Goal: Obtain resource: Obtain resource

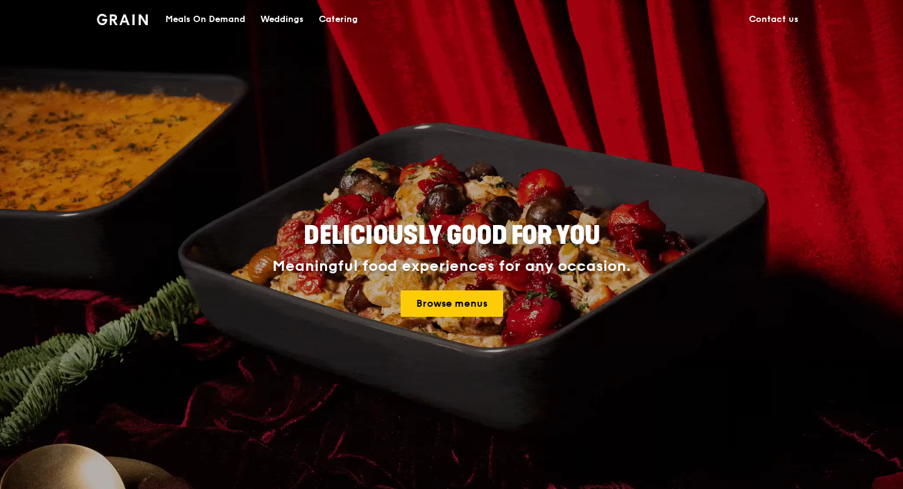
click at [340, 26] on div "Catering" at bounding box center [338, 20] width 39 height 38
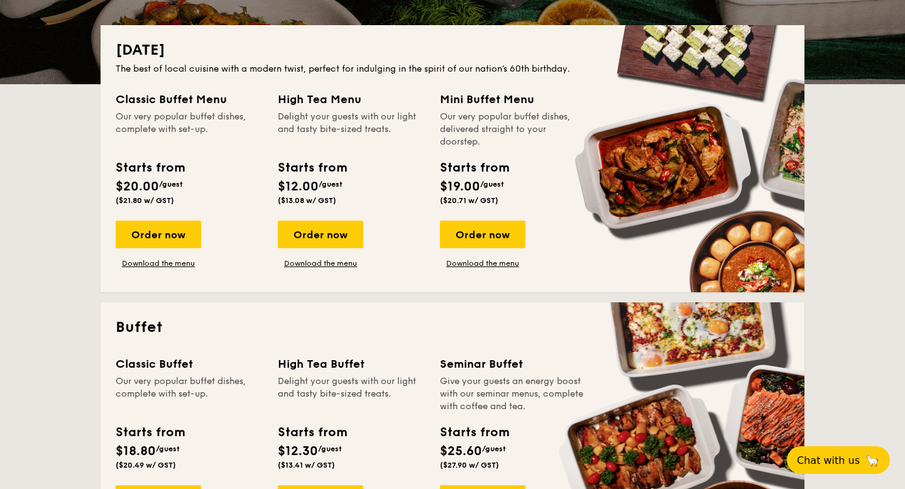
scroll to position [273, 0]
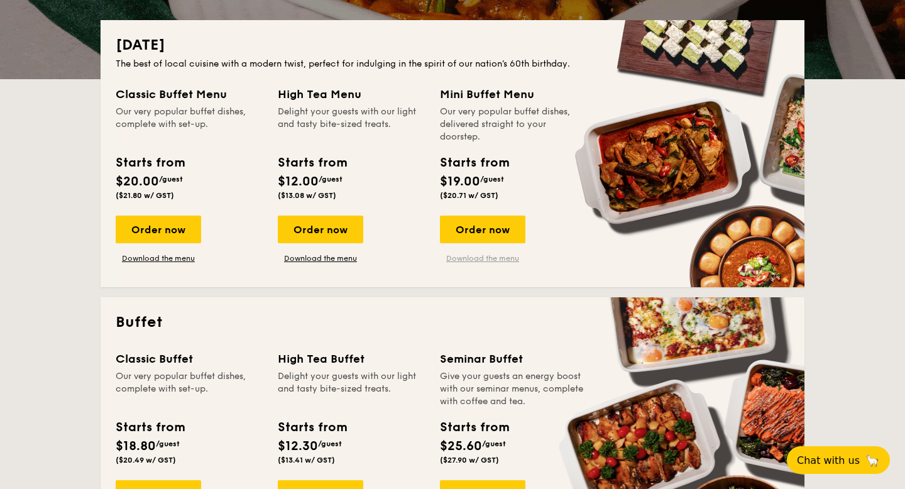
click at [486, 257] on link "Download the menu" at bounding box center [483, 258] width 86 height 10
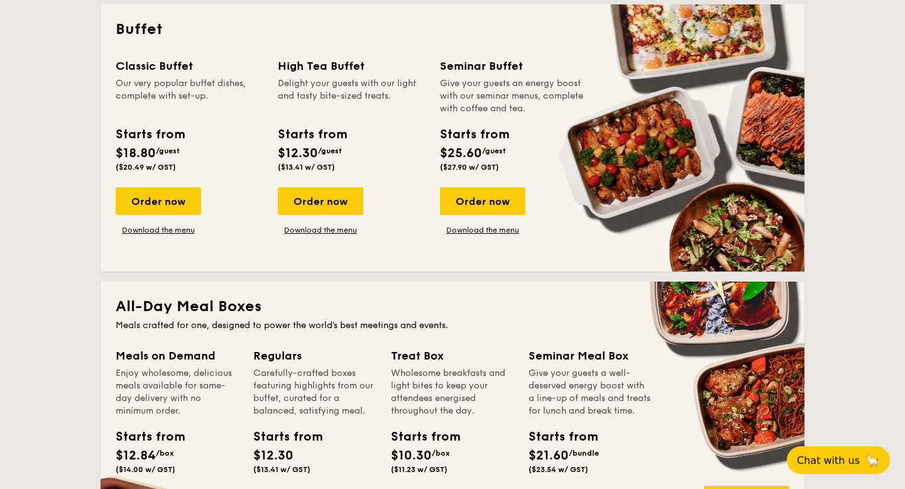
scroll to position [555, 0]
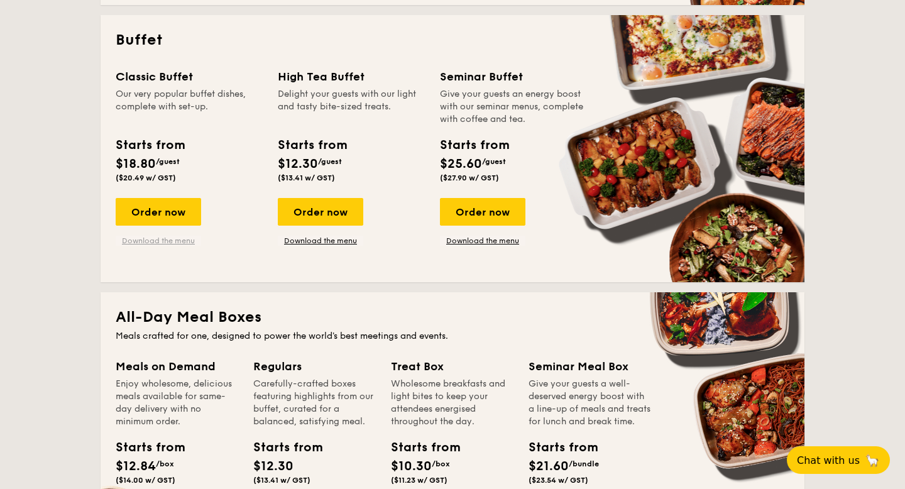
click at [183, 240] on link "Download the menu" at bounding box center [159, 241] width 86 height 10
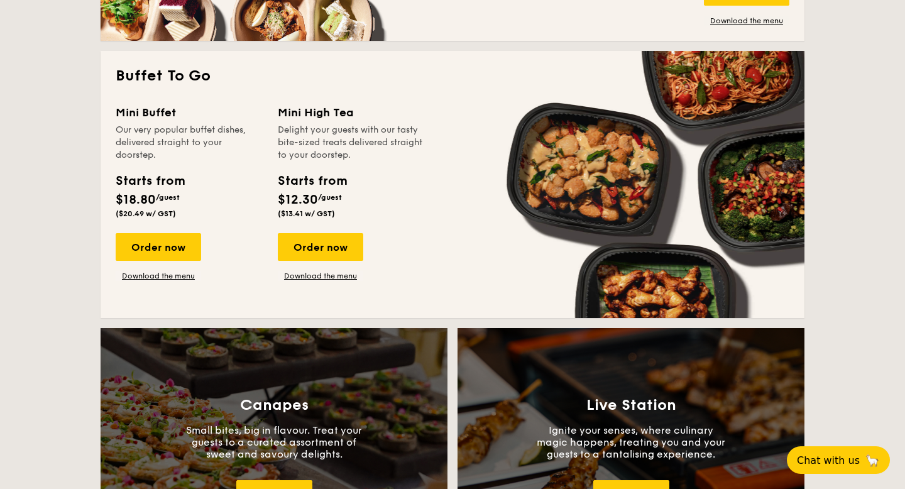
scroll to position [1074, 0]
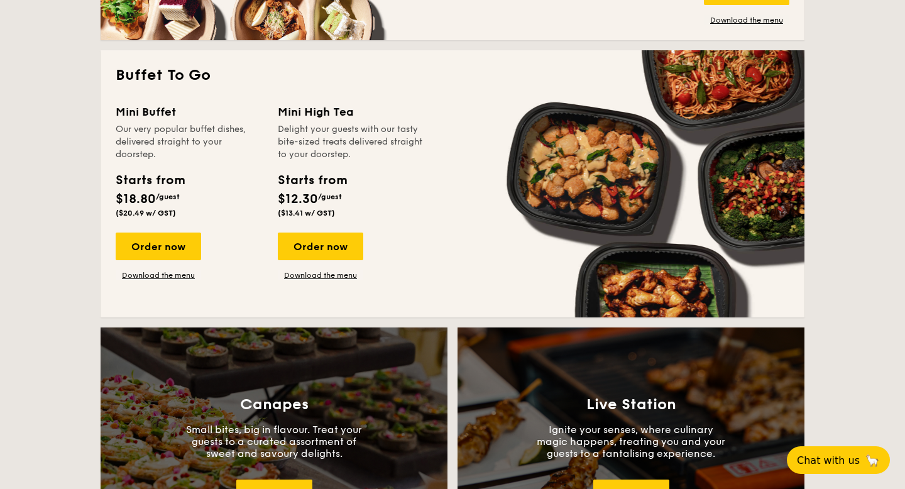
click at [156, 280] on div "Mini Buffet Our very popular buffet dishes, delivered straight to your doorstep…" at bounding box center [453, 202] width 674 height 199
click at [156, 277] on link "Download the menu" at bounding box center [159, 275] width 86 height 10
